Goal: Task Accomplishment & Management: Manage account settings

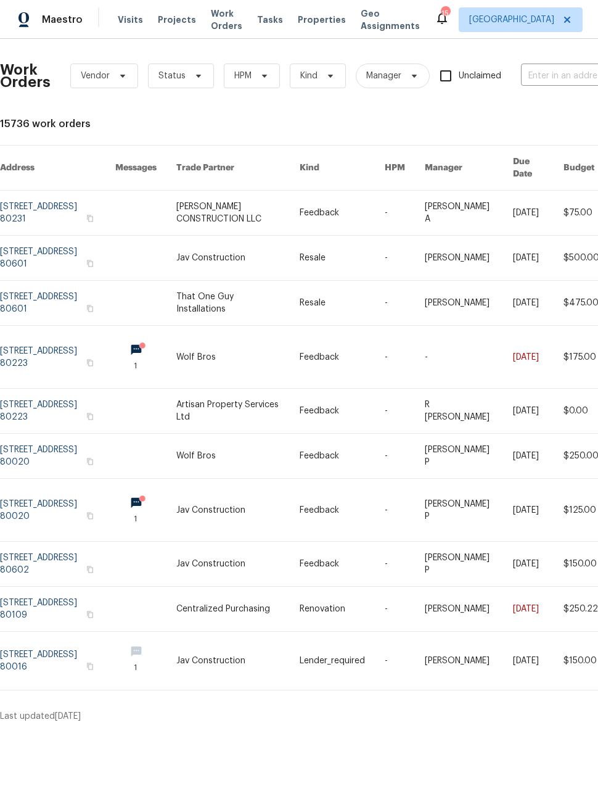
click at [41, 199] on link at bounding box center [57, 213] width 115 height 44
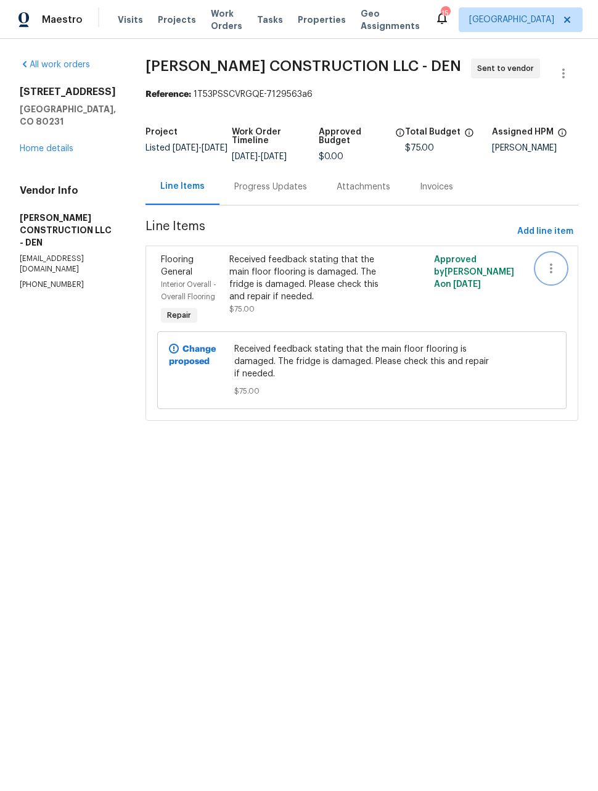
click at [555, 271] on icon "button" at bounding box center [551, 268] width 15 height 15
click at [564, 271] on li "Cancel" at bounding box center [560, 268] width 47 height 20
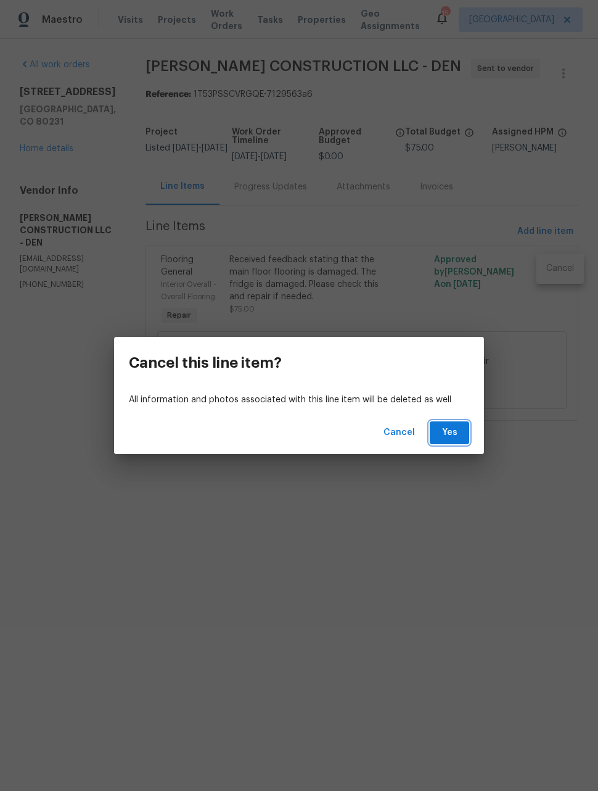
click at [457, 431] on span "Yes" at bounding box center [450, 432] width 20 height 15
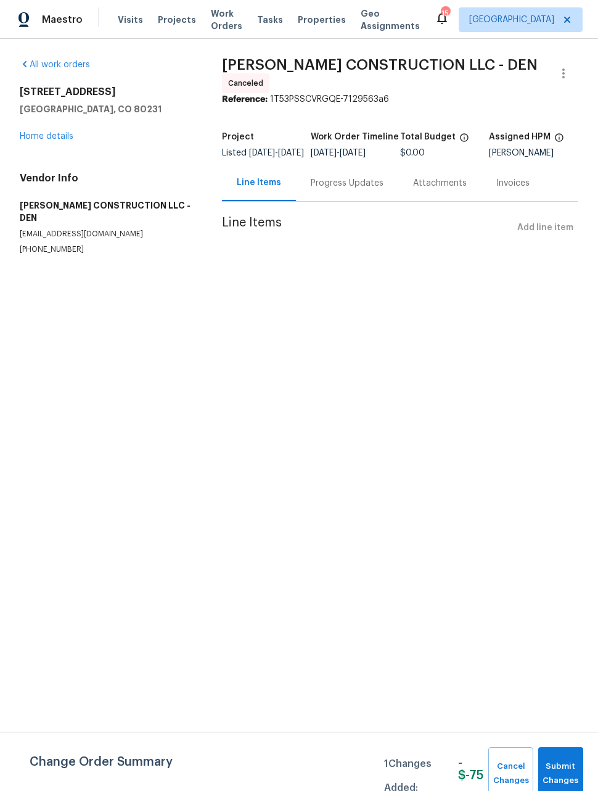
click at [49, 139] on link "Home details" at bounding box center [47, 136] width 54 height 9
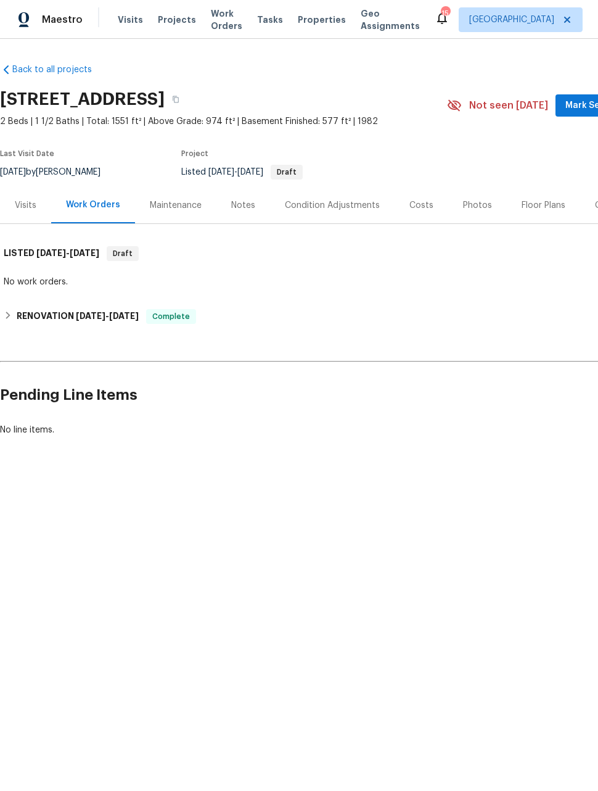
click at [217, 24] on span "Work Orders" at bounding box center [226, 19] width 31 height 25
